Goal: Task Accomplishment & Management: Use online tool/utility

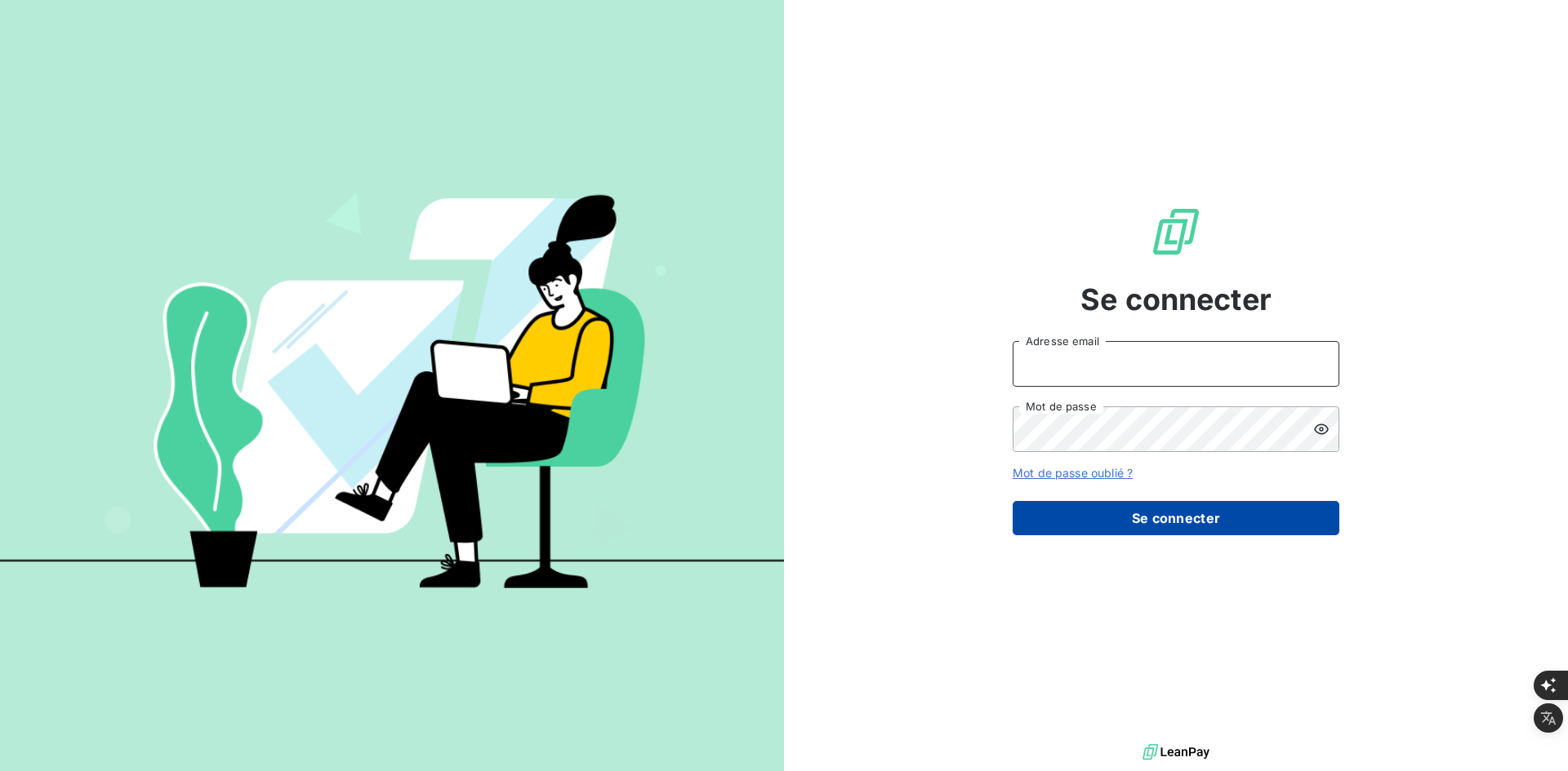
type input "[PERSON_NAME][EMAIL_ADDRESS][DOMAIN_NAME]"
click at [1045, 510] on button "Se connecter" at bounding box center [1176, 518] width 327 height 35
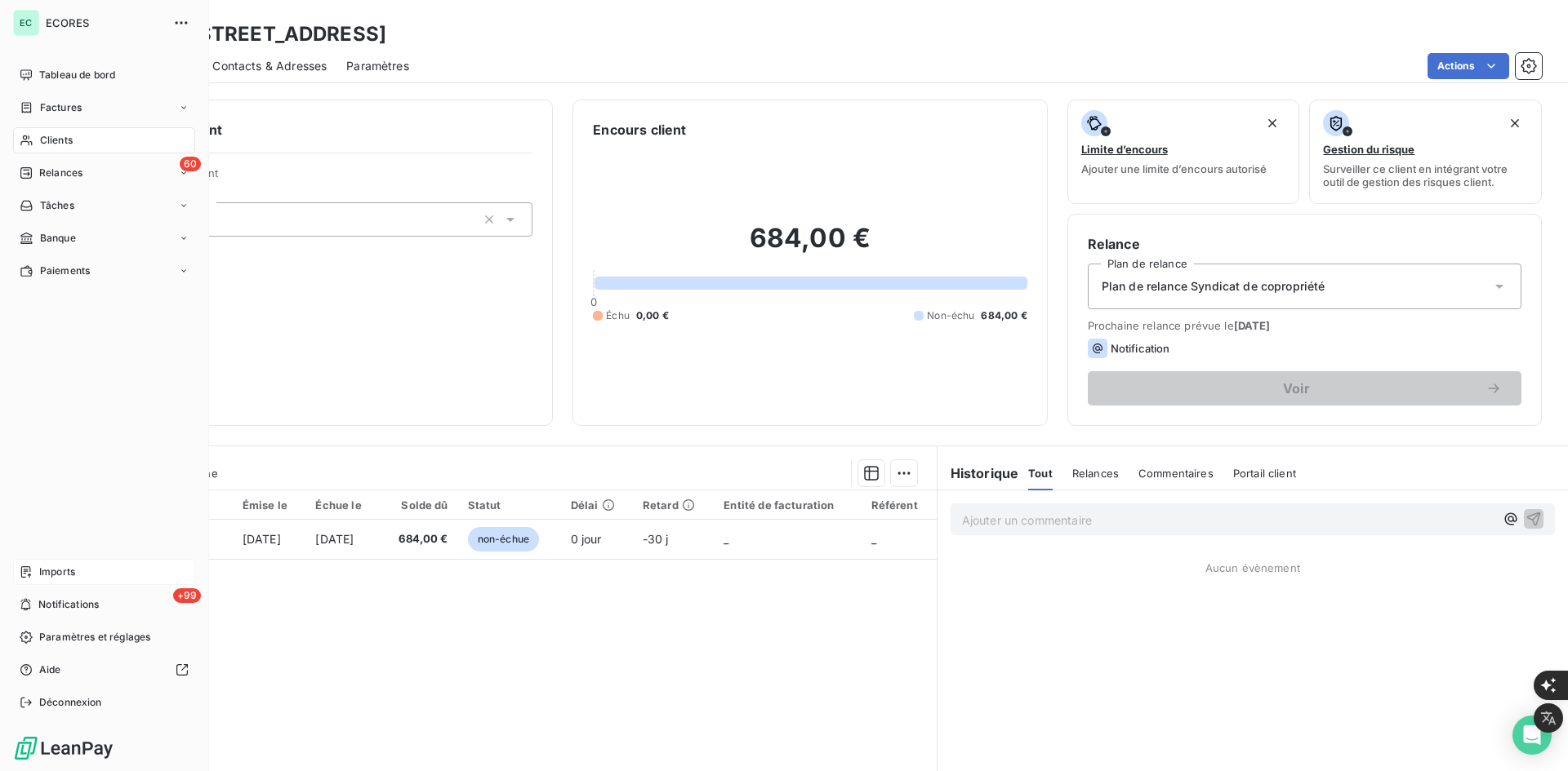
click at [48, 570] on span "Imports" at bounding box center [57, 572] width 35 height 15
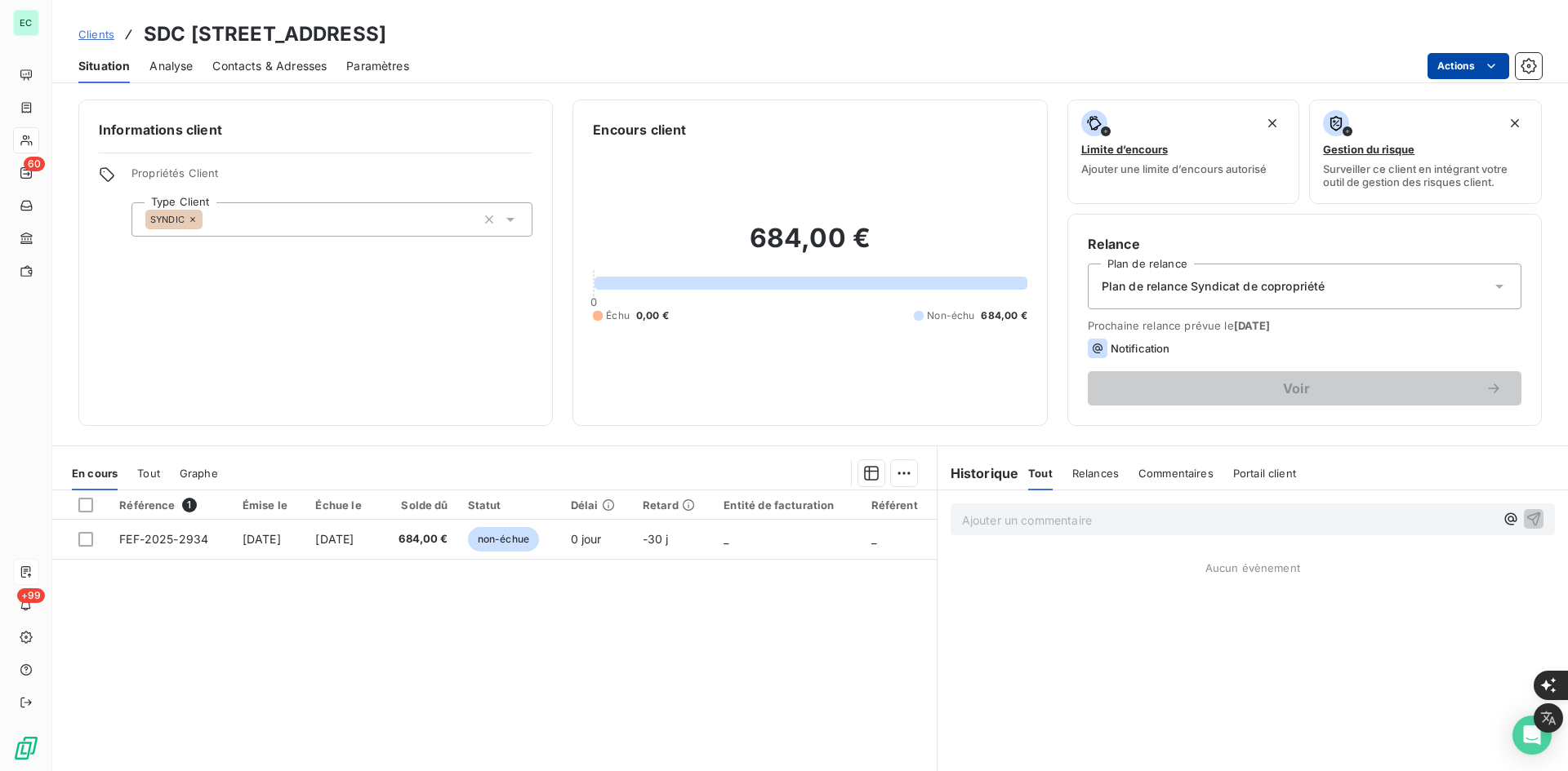
click at [1449, 69] on html "EC 60 +99 Clients SDC 6, RUE ISOARD C/° CITYA CARTIER Situation Analyse Contact…" at bounding box center [784, 778] width 1568 height 1556
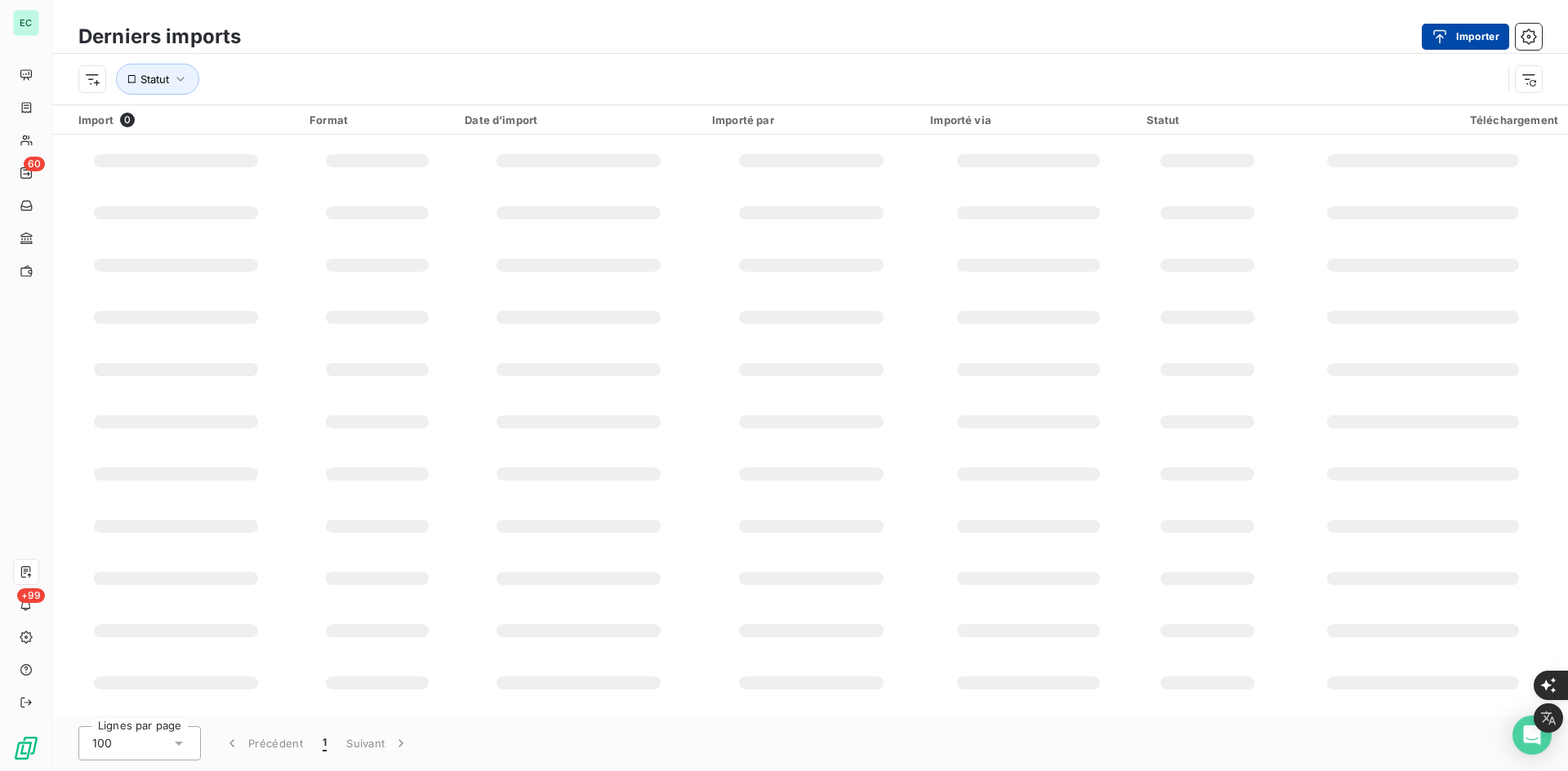
click at [1447, 34] on icon "button" at bounding box center [1439, 36] width 16 height 16
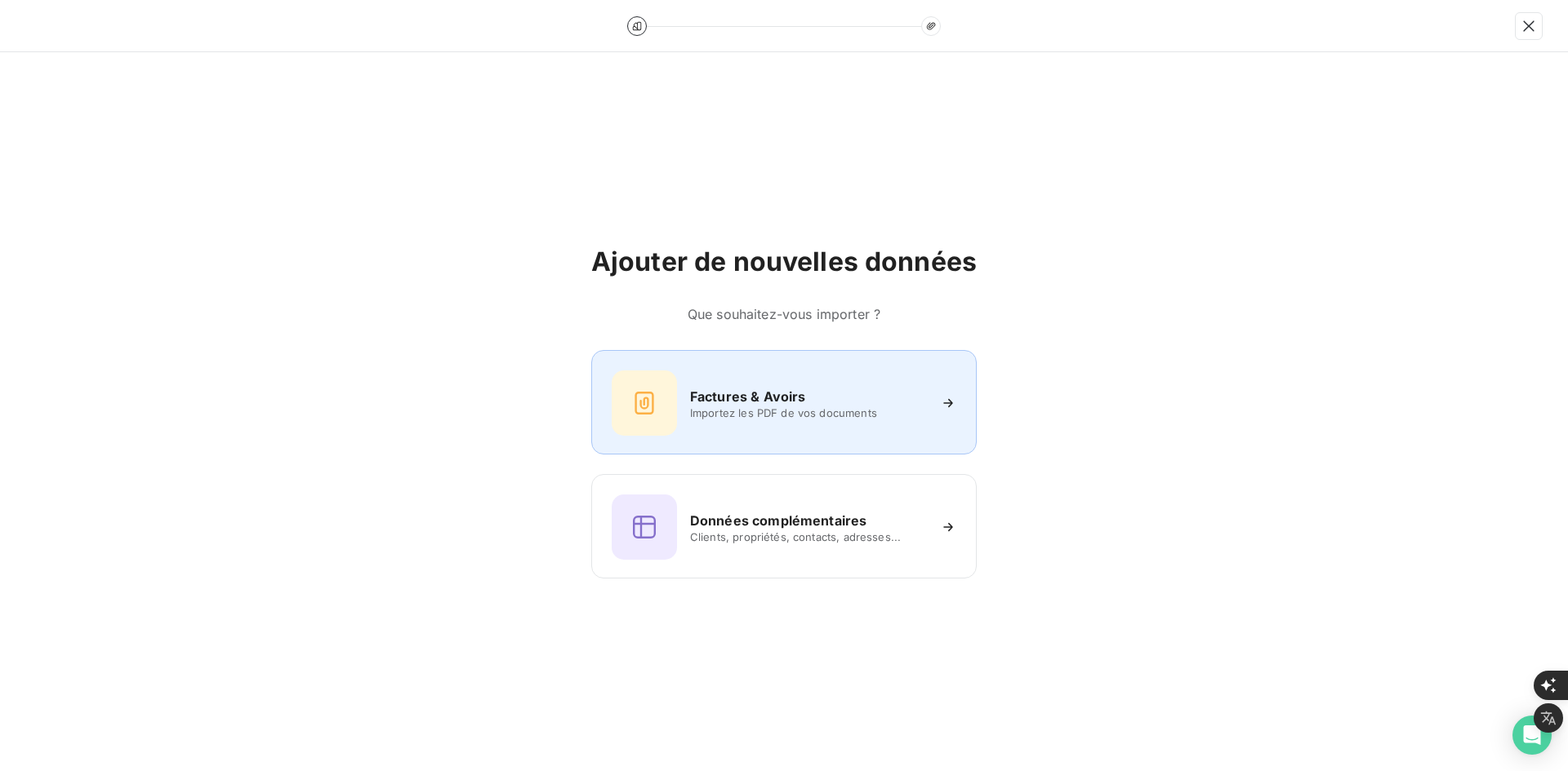
click at [802, 403] on h6 "Factures & Avoirs" at bounding box center [748, 396] width 116 height 20
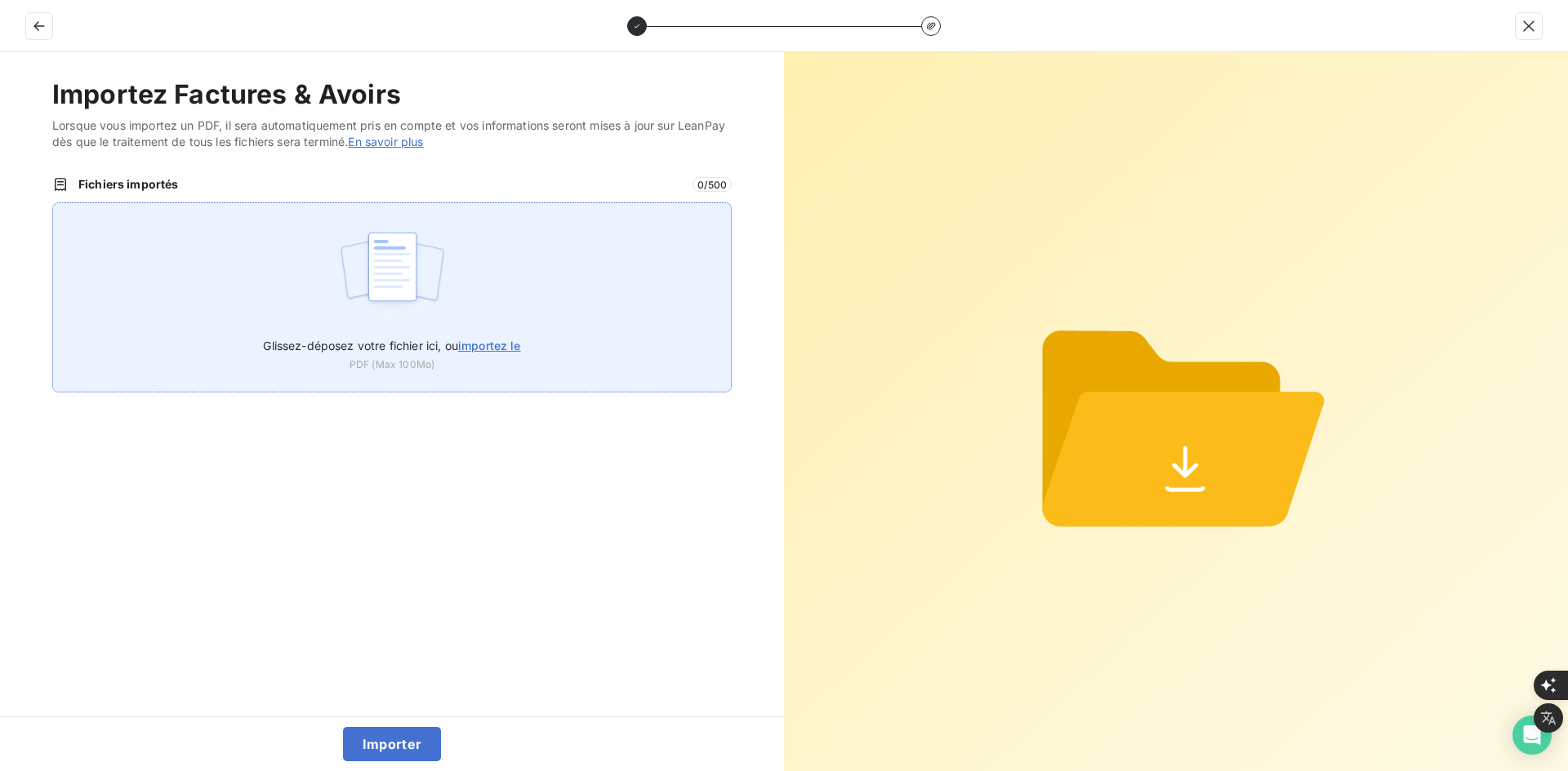
click at [465, 250] on div "Glissez-déposez votre fichier ici, ou importez le PDF (Max 100Mo)" at bounding box center [391, 298] width 679 height 190
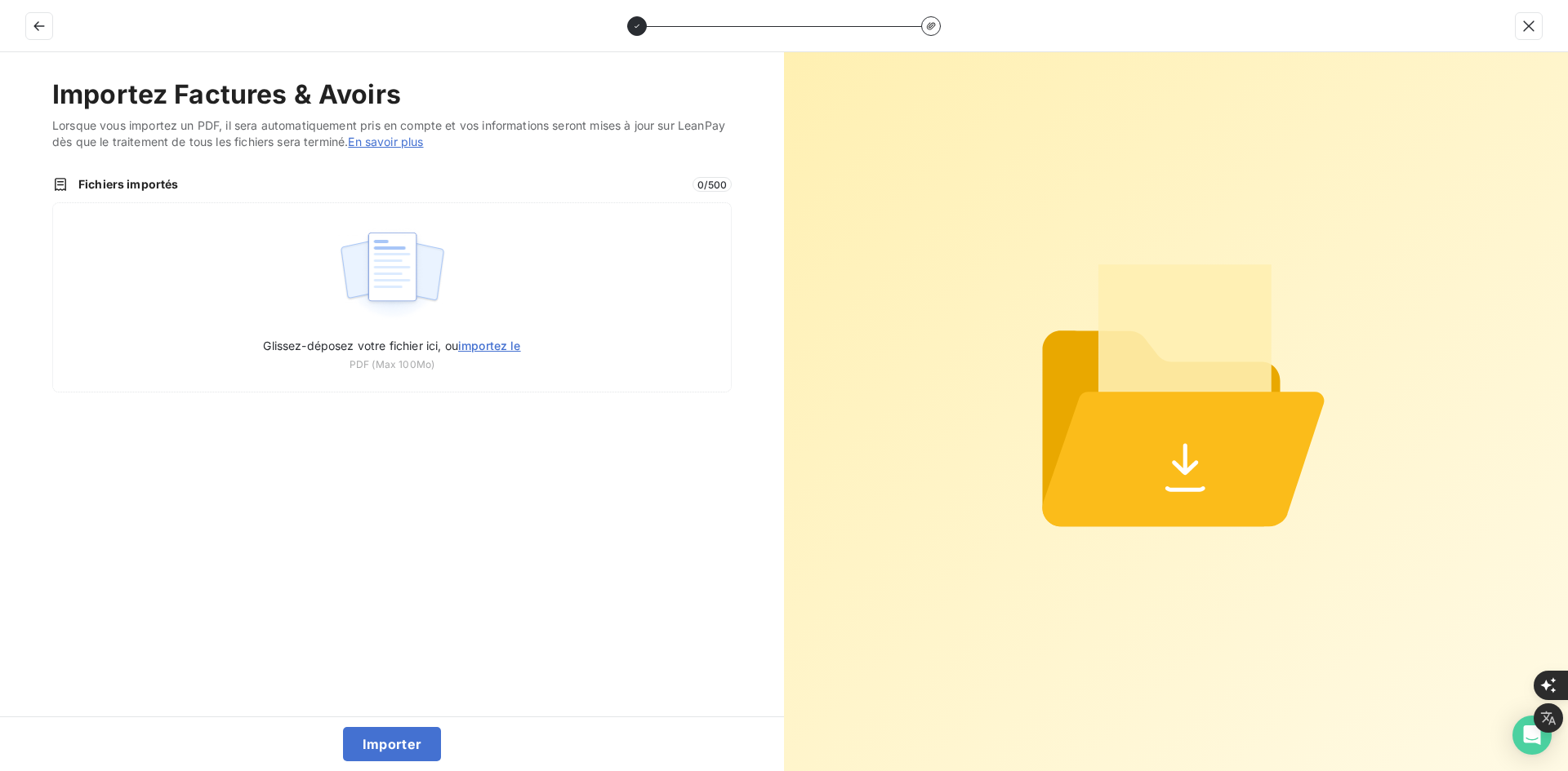
type input "C:\fakepath\FEF-2025-2942.pdf"
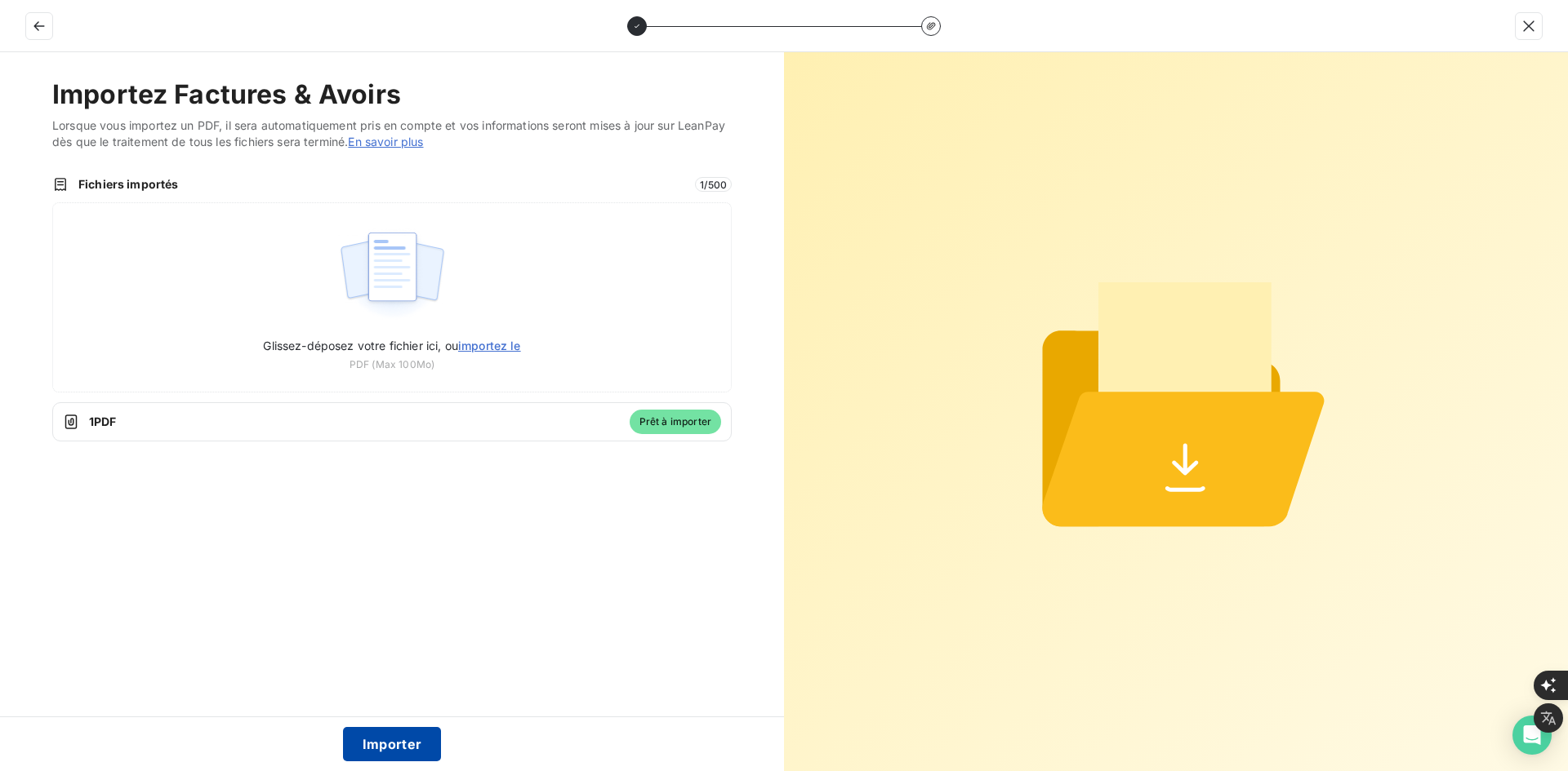
click at [390, 732] on button "Importer" at bounding box center [392, 744] width 99 height 35
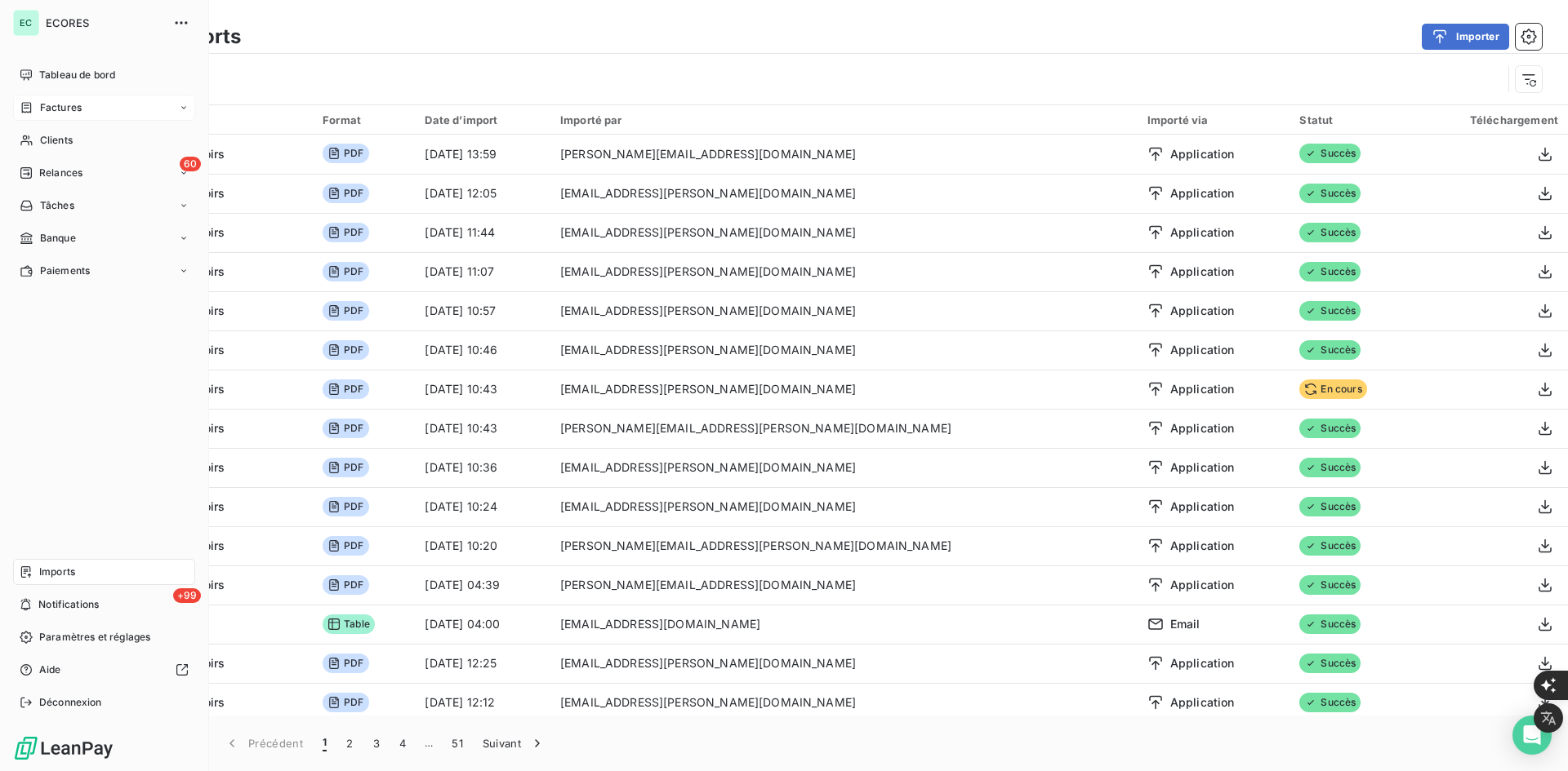
click at [31, 109] on icon at bounding box center [27, 106] width 9 height 10
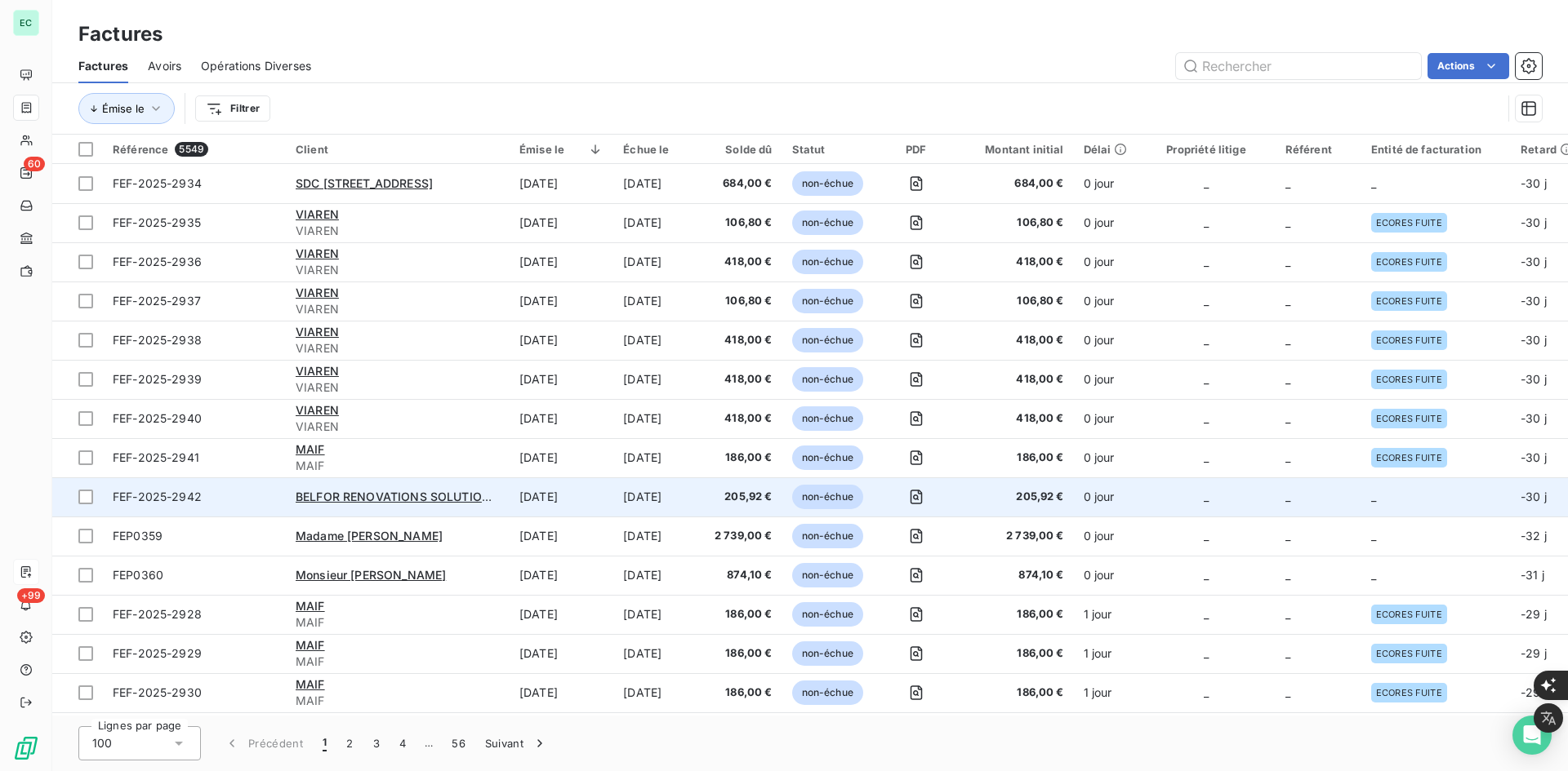
click at [1381, 498] on td "_" at bounding box center [1436, 498] width 149 height 39
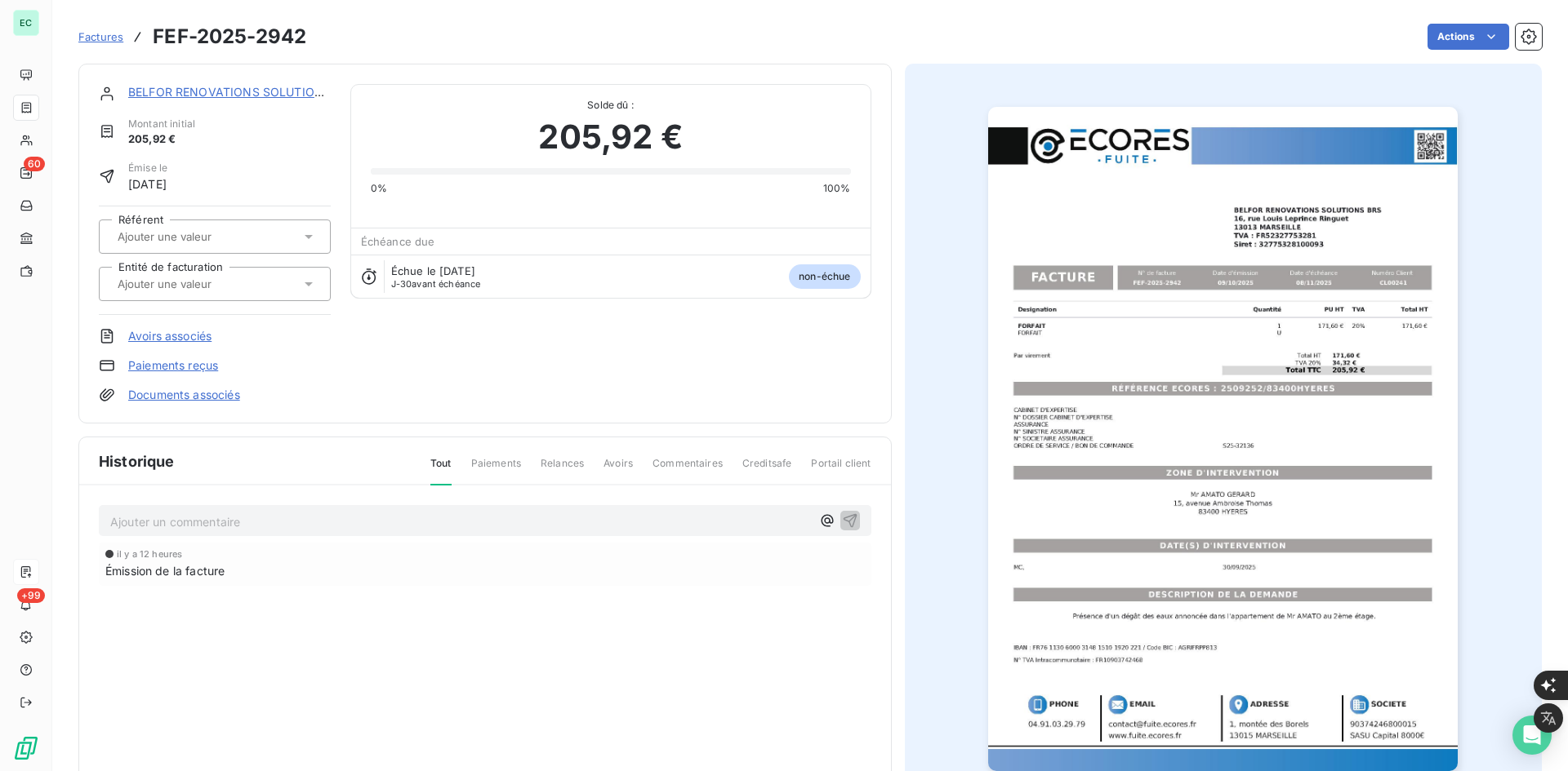
click at [259, 280] on div at bounding box center [206, 284] width 188 height 21
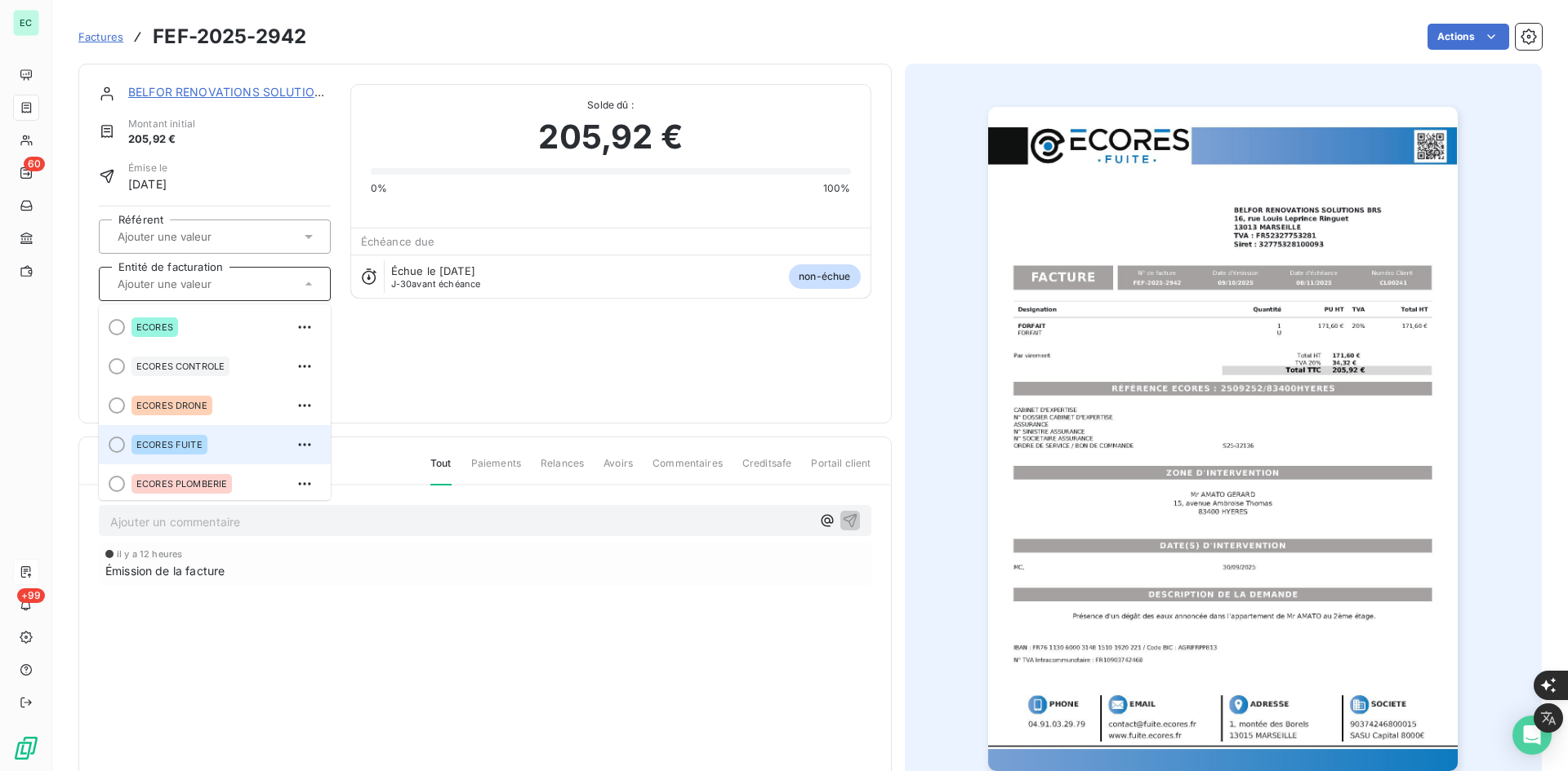
click at [222, 452] on div "ECORES FUITE" at bounding box center [224, 445] width 186 height 26
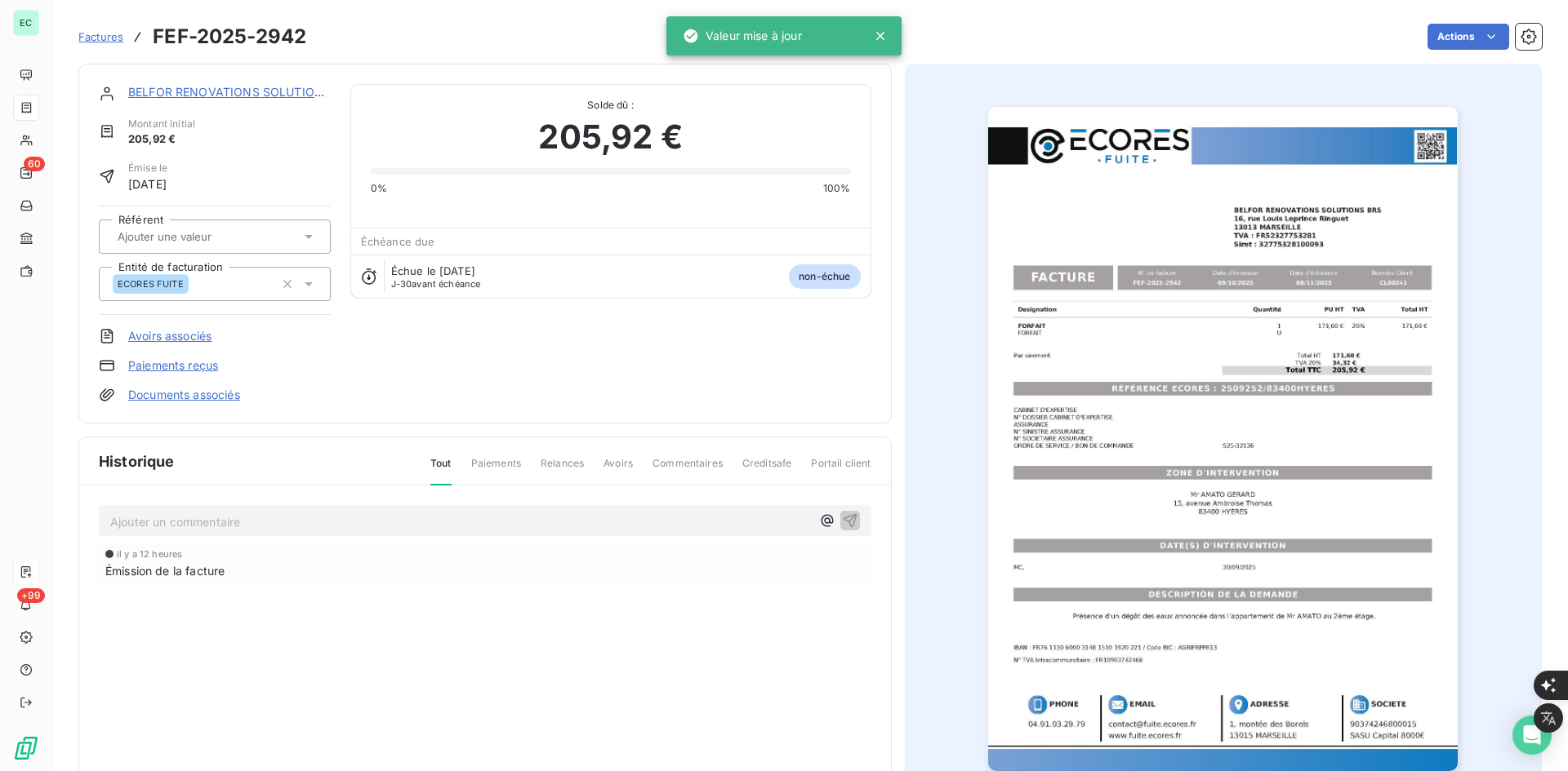
click at [224, 402] on link "Documents associés" at bounding box center [184, 394] width 112 height 16
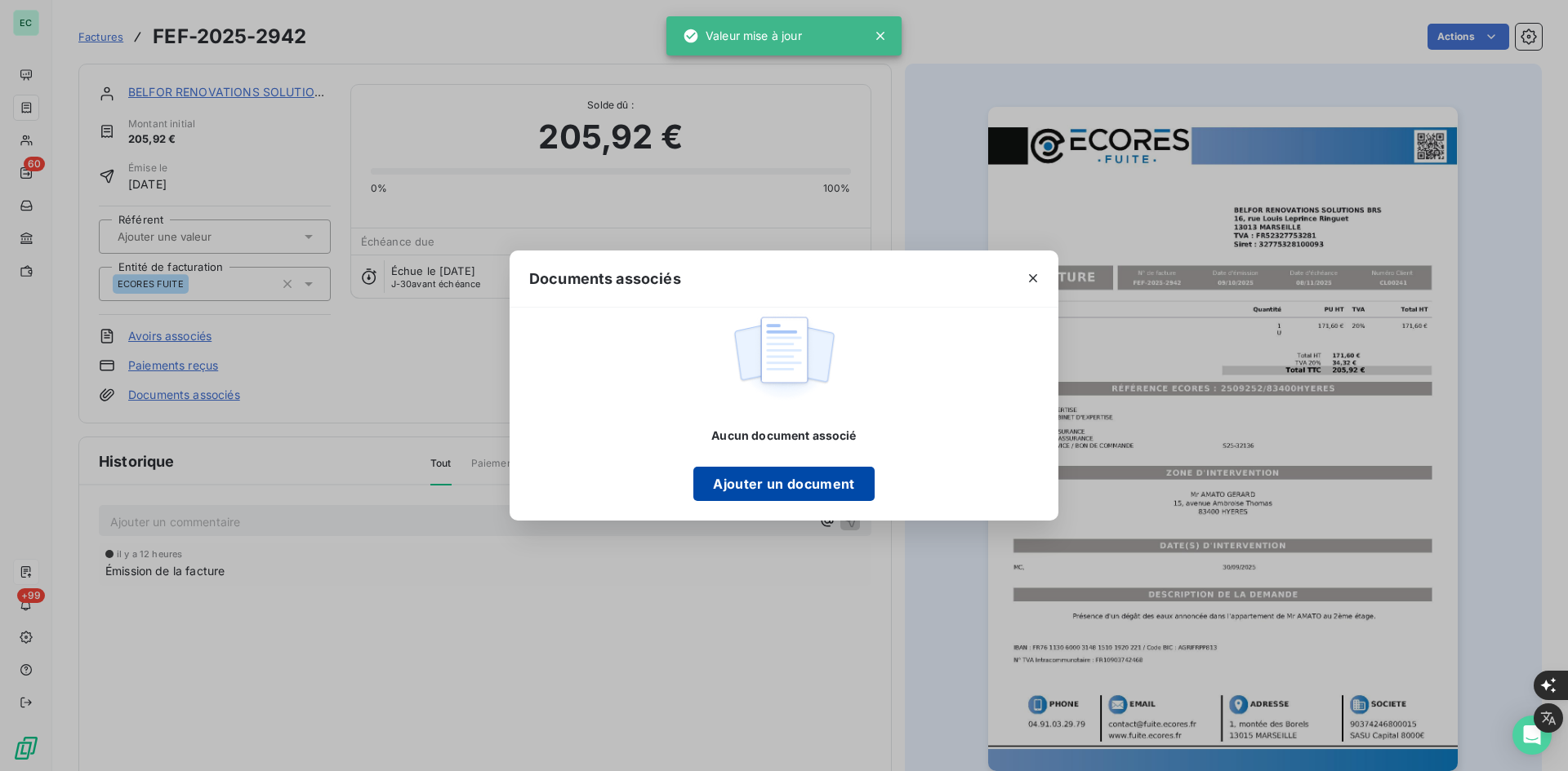
click at [731, 493] on button "Ajouter un document" at bounding box center [783, 484] width 180 height 35
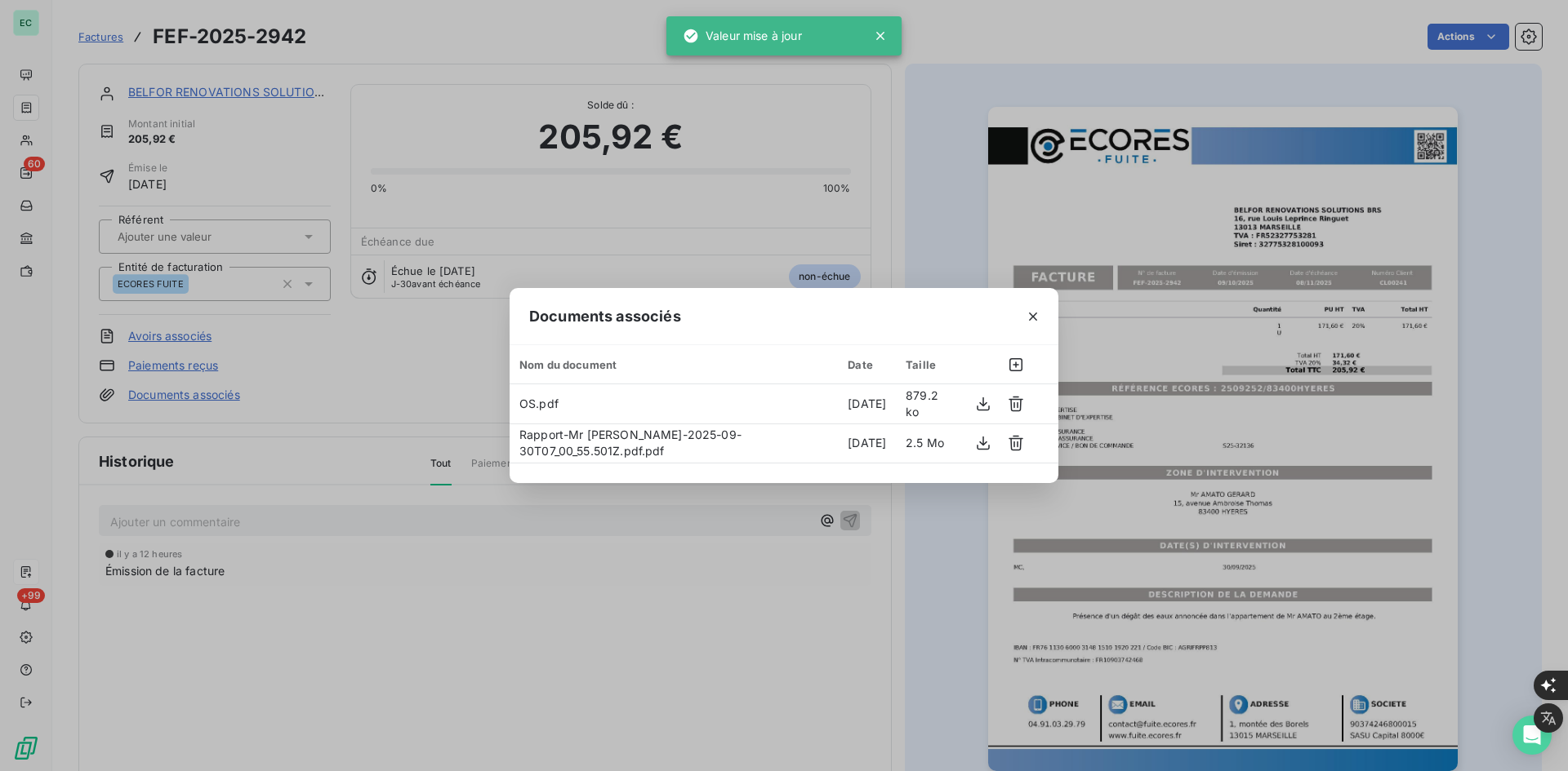
drag, startPoint x: 1037, startPoint y: 315, endPoint x: 672, endPoint y: 93, distance: 427.2
click at [1037, 315] on icon "button" at bounding box center [1032, 316] width 16 height 16
